Goal: Check status: Check status

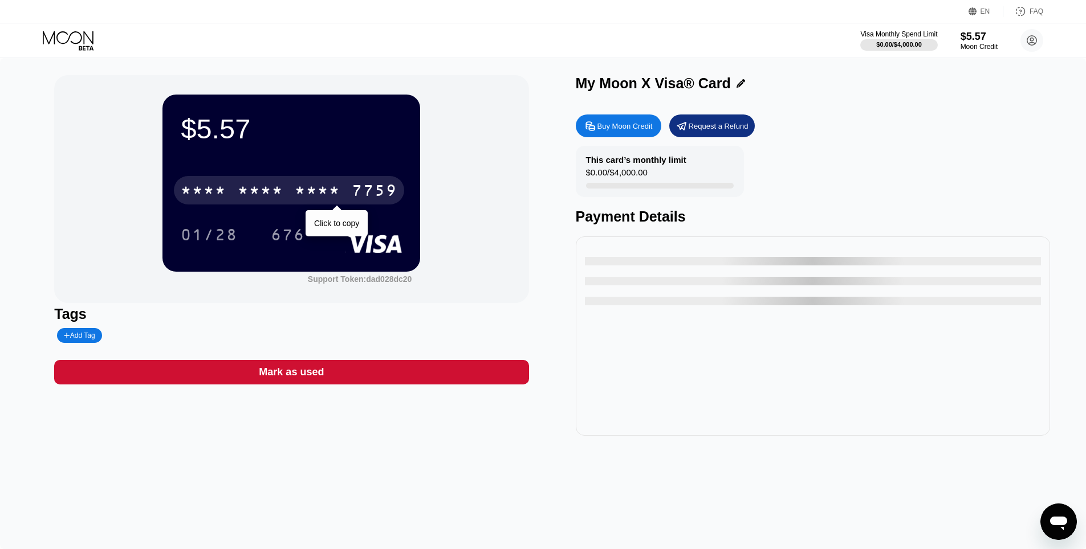
click at [232, 185] on div "* * * * * * * * * * * * 7759" at bounding box center [289, 190] width 230 height 28
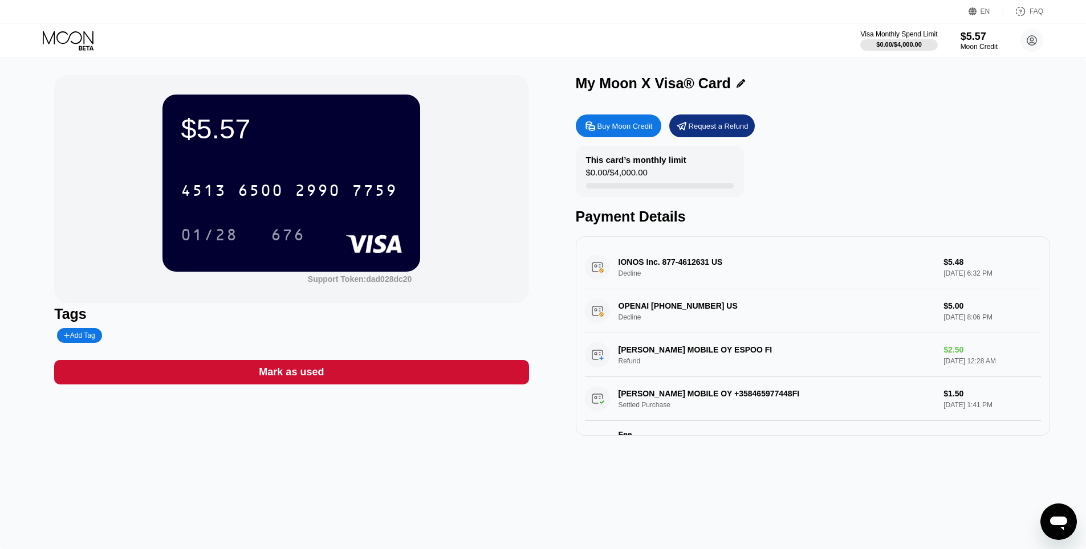
click at [210, 244] on div "01/28" at bounding box center [209, 236] width 57 height 18
drag, startPoint x: 308, startPoint y: 236, endPoint x: 301, endPoint y: 242, distance: 8.9
click at [307, 236] on div "676" at bounding box center [287, 235] width 51 height 28
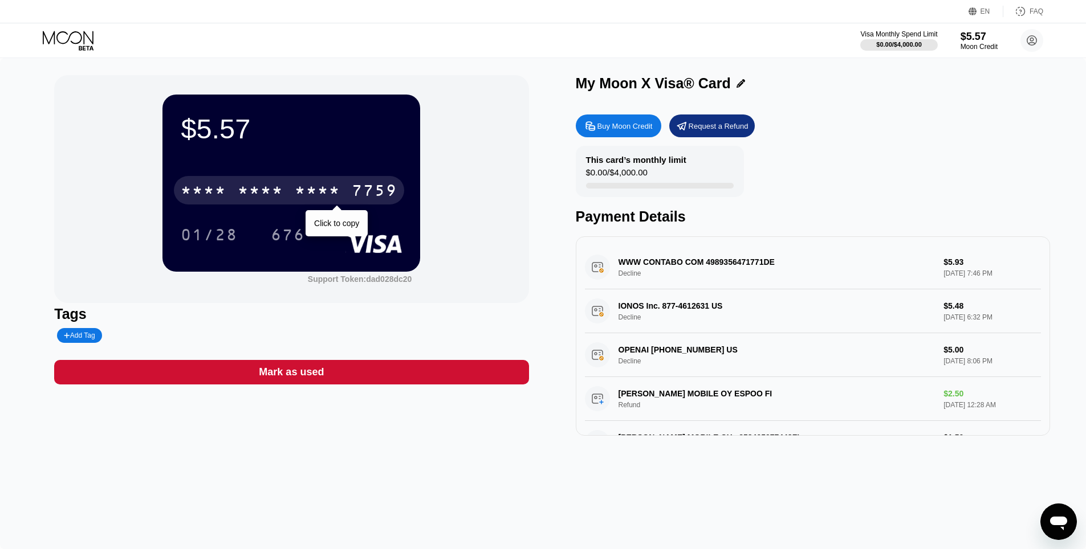
click at [331, 192] on div "* * * *" at bounding box center [318, 192] width 46 height 18
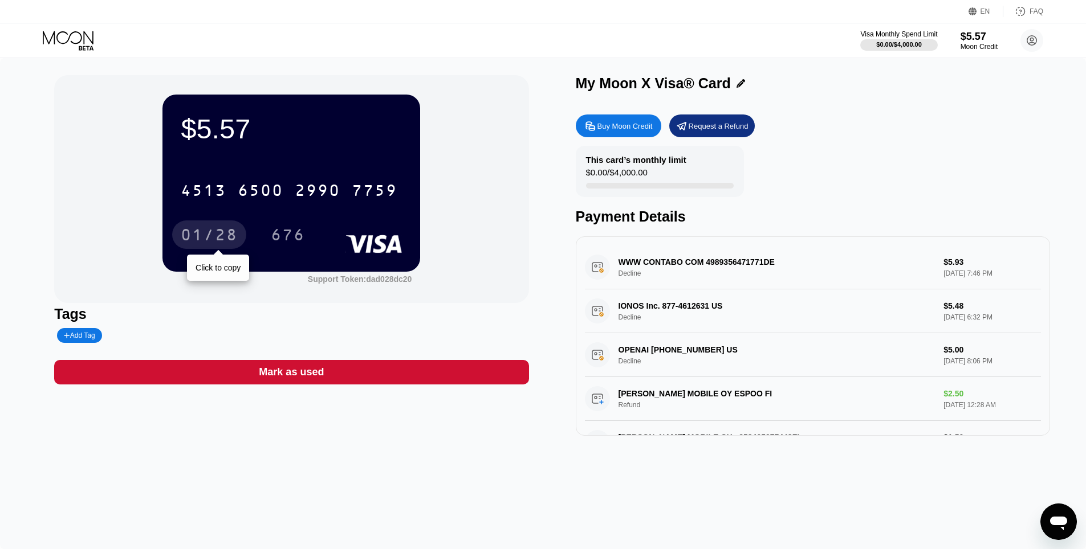
click at [213, 240] on div "01/28" at bounding box center [209, 236] width 57 height 18
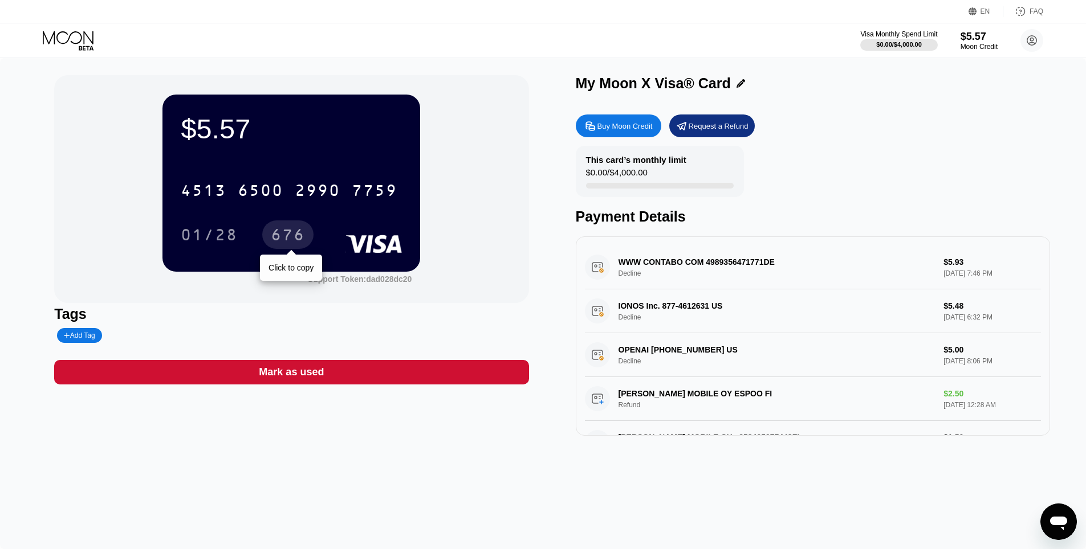
click at [284, 244] on div "676" at bounding box center [288, 236] width 34 height 18
click at [397, 453] on div "$5.57 * * * * * * * * * * * * 7759 01/28 676 Support Token: dad028dc20 Tags Add…" at bounding box center [543, 303] width 1086 height 491
